Goal: Task Accomplishment & Management: Complete application form

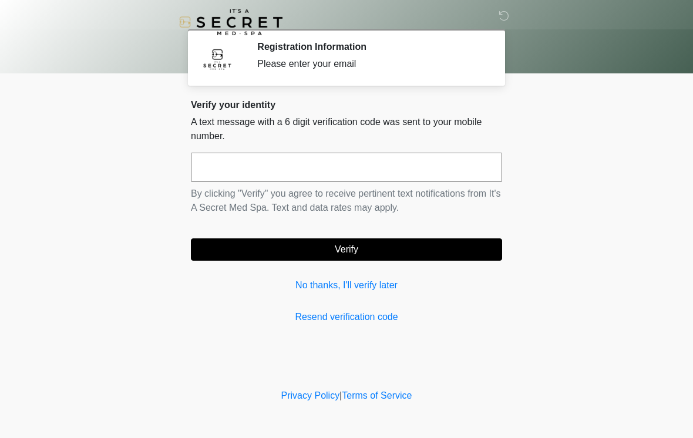
click at [304, 159] on input "text" at bounding box center [346, 167] width 311 height 29
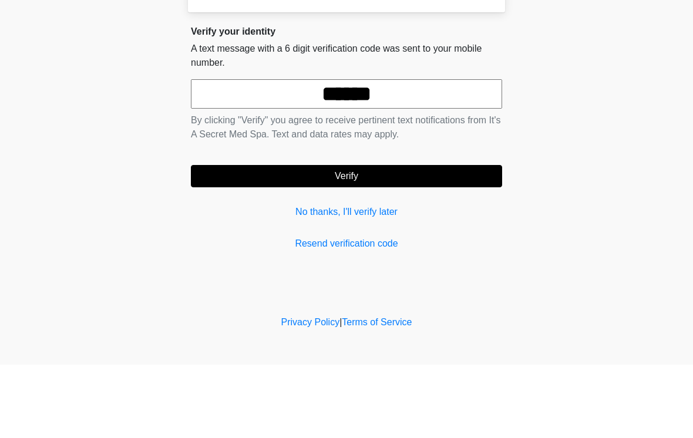
type input "******"
click at [361, 238] on button "Verify" at bounding box center [346, 249] width 311 height 22
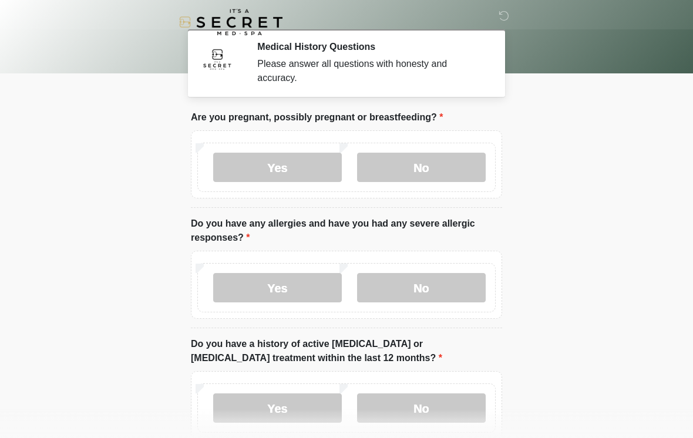
click at [442, 167] on label "No" at bounding box center [421, 167] width 129 height 29
click at [429, 297] on label "No" at bounding box center [421, 287] width 129 height 29
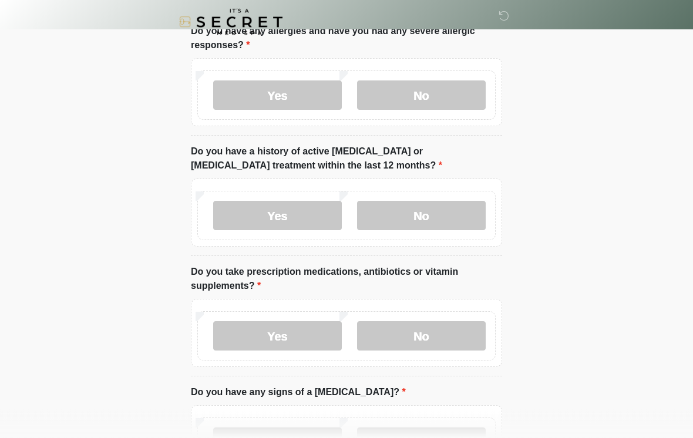
scroll to position [199, 0]
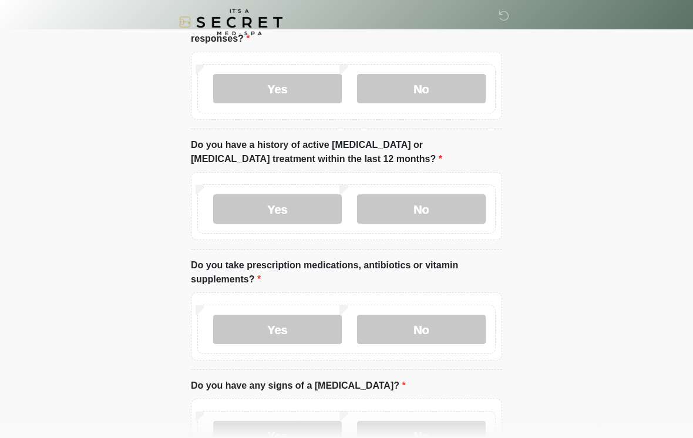
click at [450, 214] on label "No" at bounding box center [421, 208] width 129 height 29
click at [449, 338] on label "No" at bounding box center [421, 329] width 129 height 29
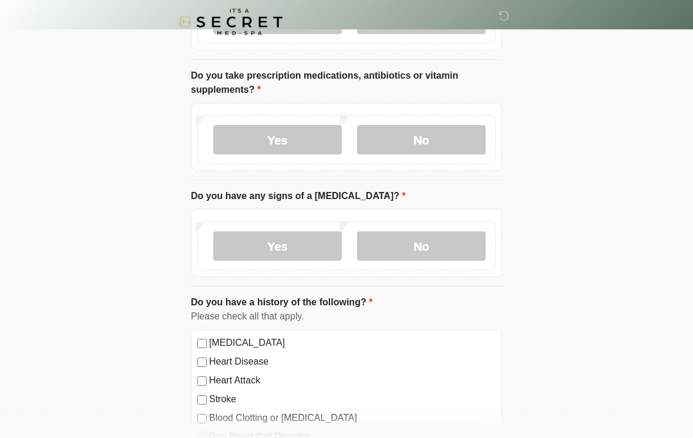
scroll to position [408, 0]
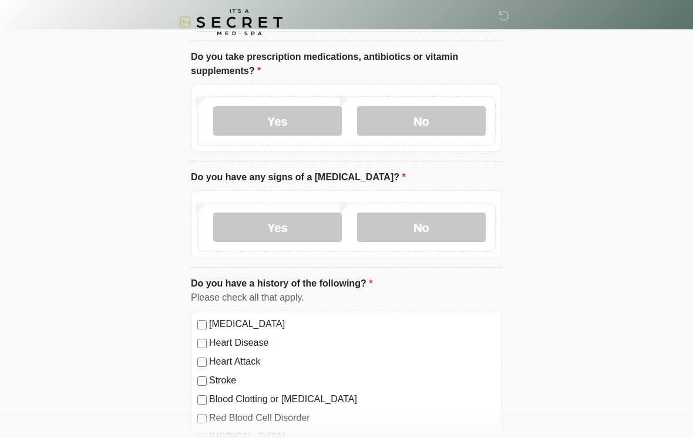
click at [457, 214] on label "No" at bounding box center [421, 227] width 129 height 29
click at [315, 126] on label "Yes" at bounding box center [277, 120] width 129 height 29
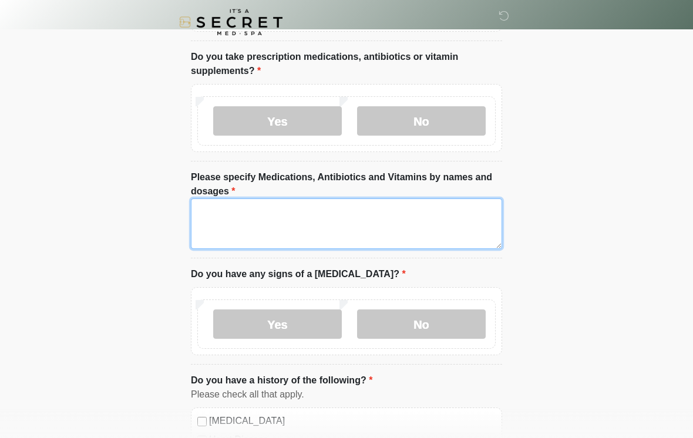
click at [378, 222] on textarea "Please specify Medications, Antibiotics and Vitamins by names and dosages" at bounding box center [346, 223] width 311 height 50
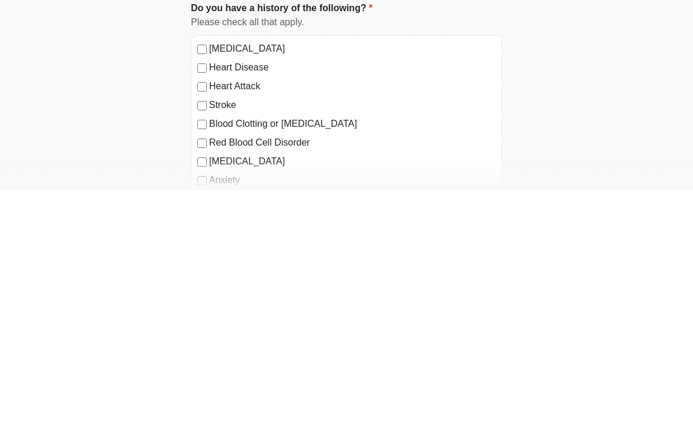
scroll to position [535, 0]
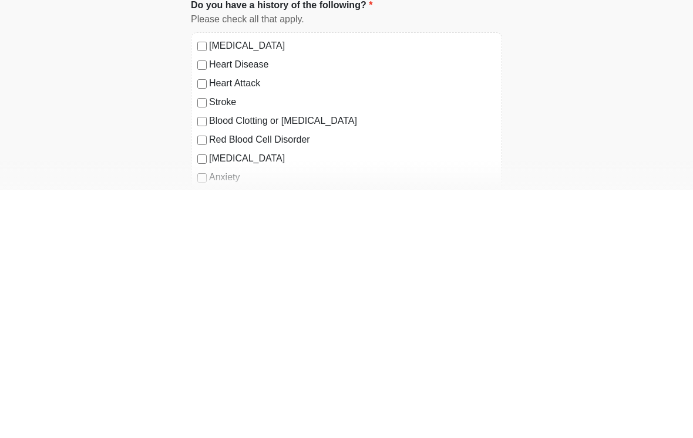
type textarea "**********"
click at [275, 362] on label "Blood Clotting or Bleeding Disorder" at bounding box center [352, 369] width 287 height 14
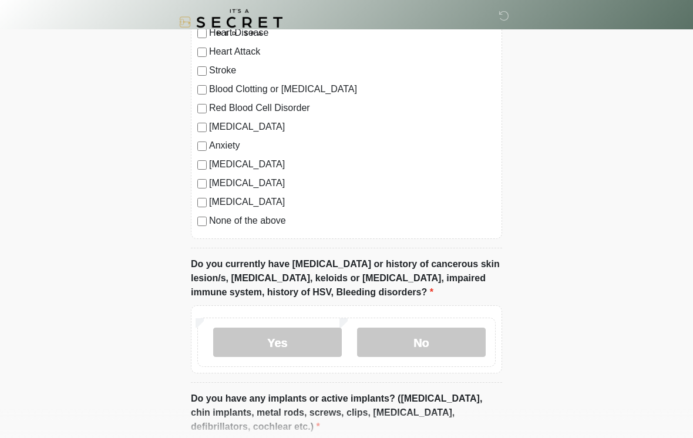
scroll to position [829, 0]
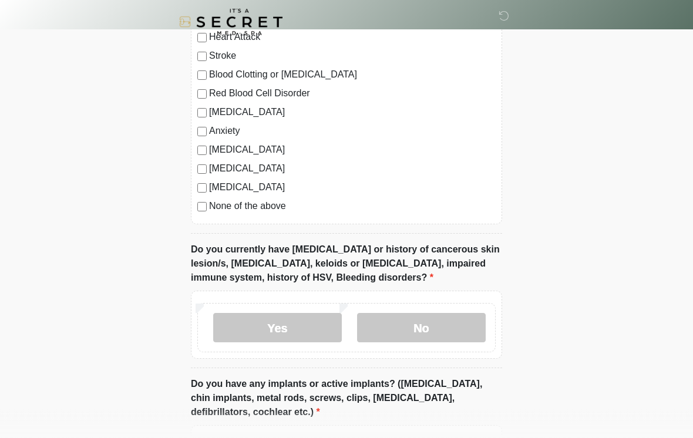
click at [415, 318] on label "No" at bounding box center [421, 328] width 129 height 29
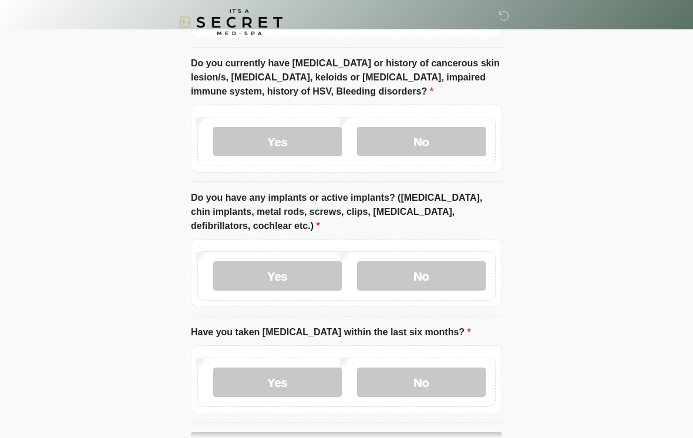
scroll to position [1016, 0]
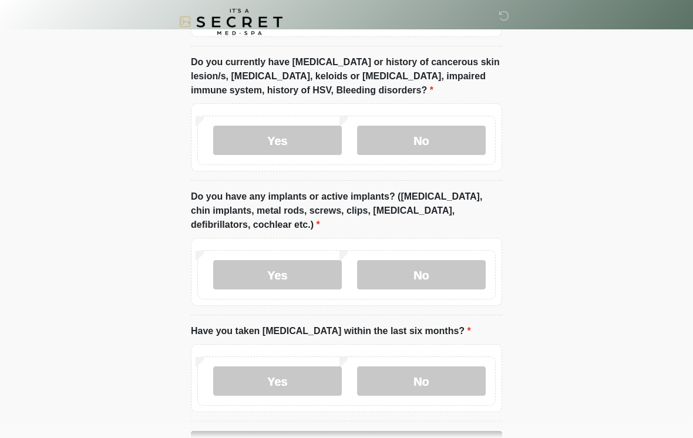
click at [429, 267] on label "No" at bounding box center [421, 275] width 129 height 29
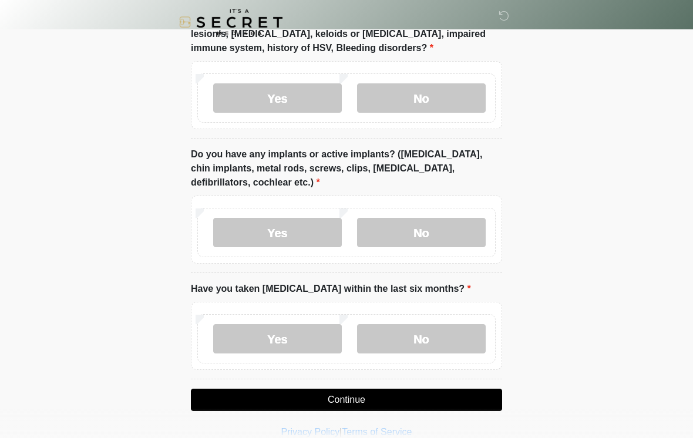
scroll to position [1074, 0]
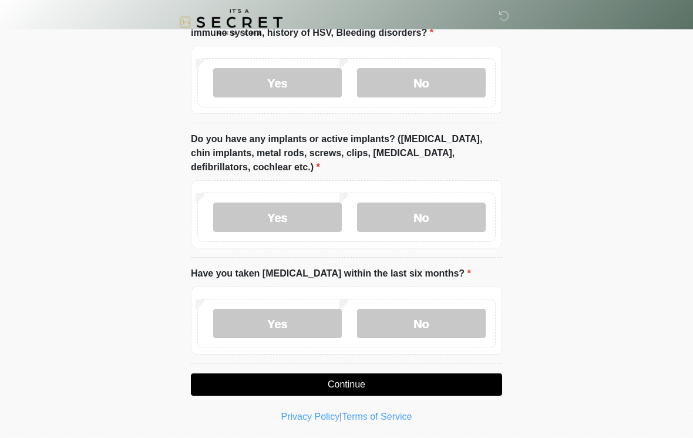
click at [409, 316] on label "No" at bounding box center [421, 323] width 129 height 29
click at [383, 391] on button "Continue" at bounding box center [346, 384] width 311 height 22
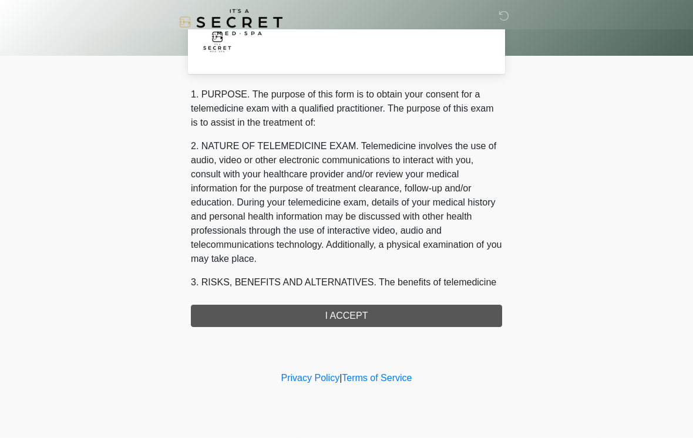
scroll to position [0, 0]
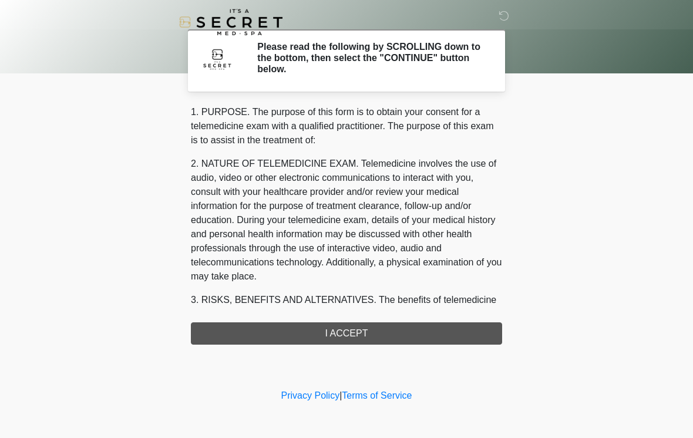
click at [396, 336] on div "1. PURPOSE. The purpose of this form is to obtain your consent for a telemedici…" at bounding box center [346, 225] width 311 height 240
click at [359, 334] on div "1. PURPOSE. The purpose of this form is to obtain your consent for a telemedici…" at bounding box center [346, 225] width 311 height 240
click at [344, 322] on div "1. PURPOSE. The purpose of this form is to obtain your consent for a telemedici…" at bounding box center [346, 225] width 311 height 240
click at [342, 328] on div "1. PURPOSE. The purpose of this form is to obtain your consent for a telemedici…" at bounding box center [346, 225] width 311 height 240
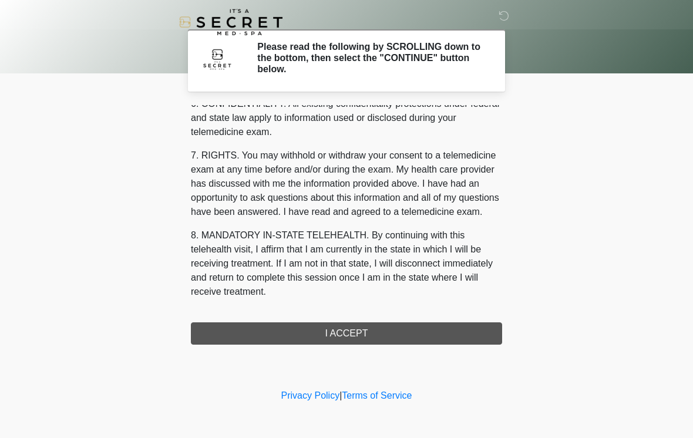
scroll to position [478, 0]
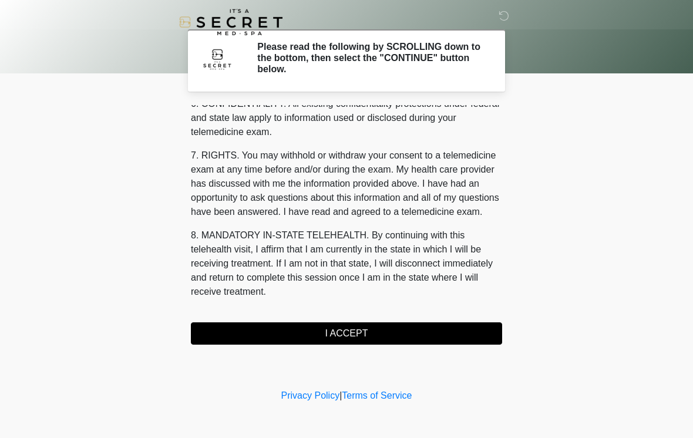
click at [364, 340] on button "I ACCEPT" at bounding box center [346, 333] width 311 height 22
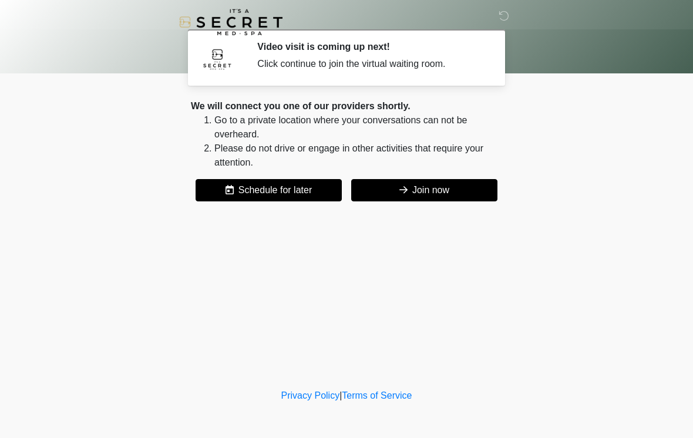
click at [472, 171] on div "We will connect you one of our providers shortly. Go to a private location wher…" at bounding box center [346, 150] width 311 height 102
click at [450, 200] on button "Join now" at bounding box center [424, 190] width 146 height 22
